Goal: Information Seeking & Learning: Learn about a topic

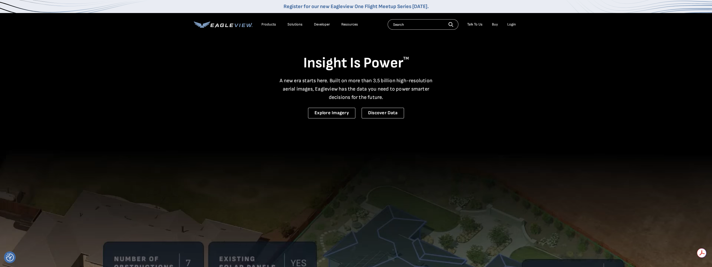
click at [513, 24] on div "Login" at bounding box center [511, 24] width 9 height 5
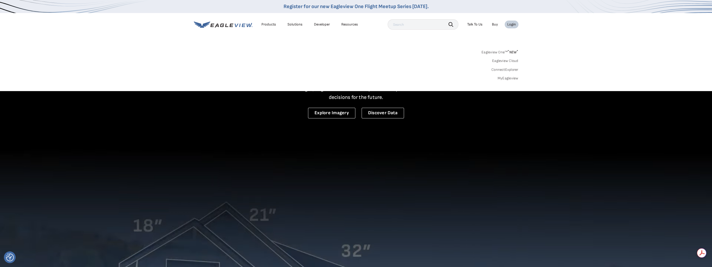
click at [511, 78] on link "MyEagleview" at bounding box center [507, 78] width 21 height 5
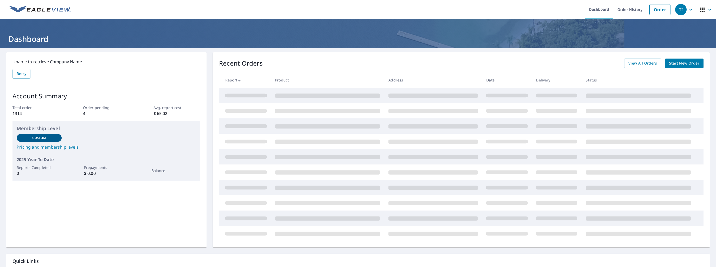
click at [64, 147] on link "Pricing and membership levels" at bounding box center [106, 147] width 179 height 6
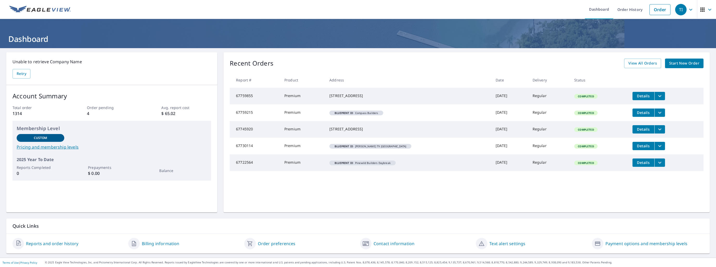
click at [39, 135] on div "Custom" at bounding box center [41, 138] width 48 height 8
click at [39, 136] on p "Custom" at bounding box center [41, 137] width 14 height 5
